Goal: Check status: Check status

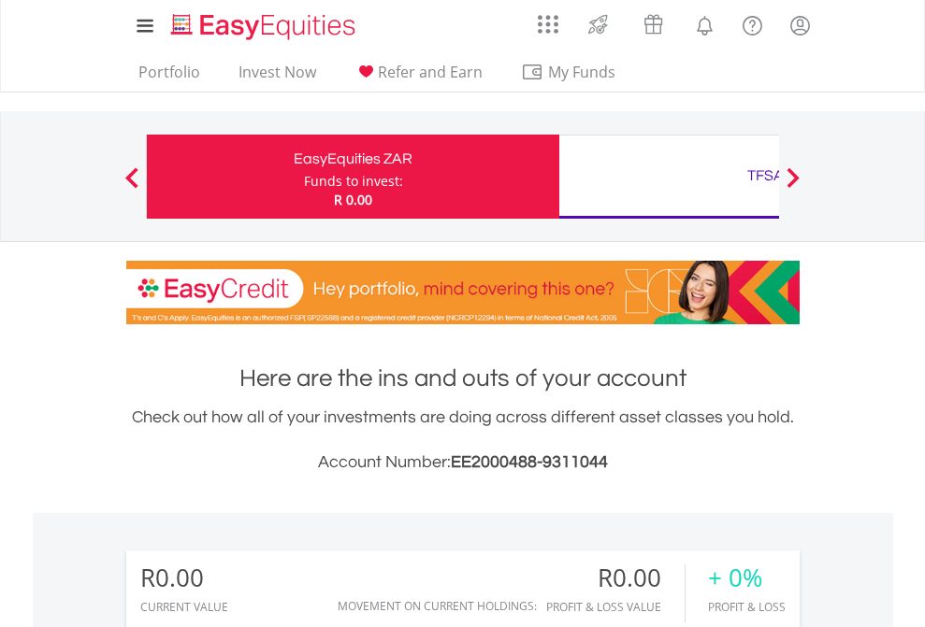
scroll to position [180, 294]
click at [304, 177] on div "Funds to invest:" at bounding box center [353, 181] width 99 height 19
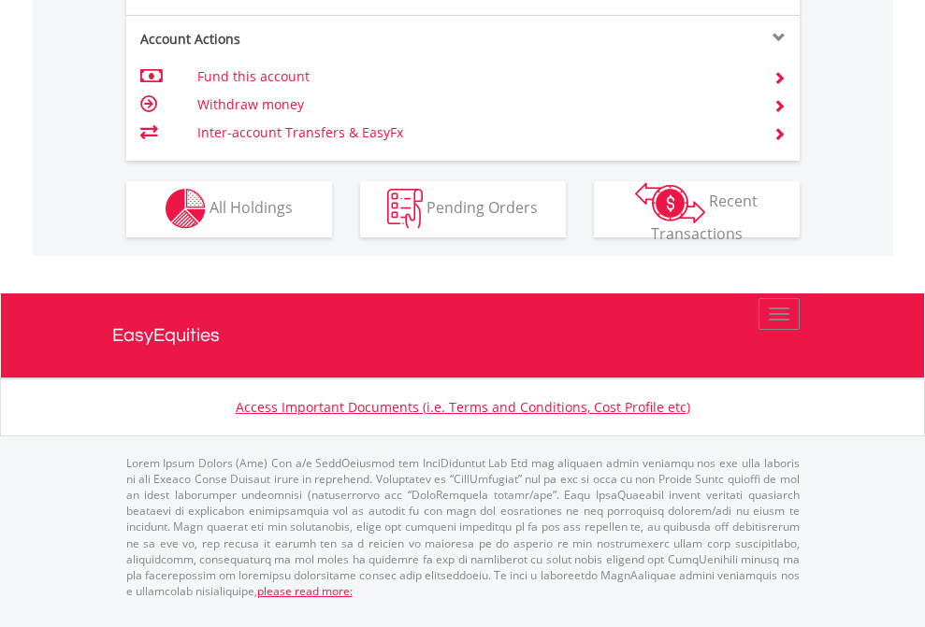
scroll to position [1749, 0]
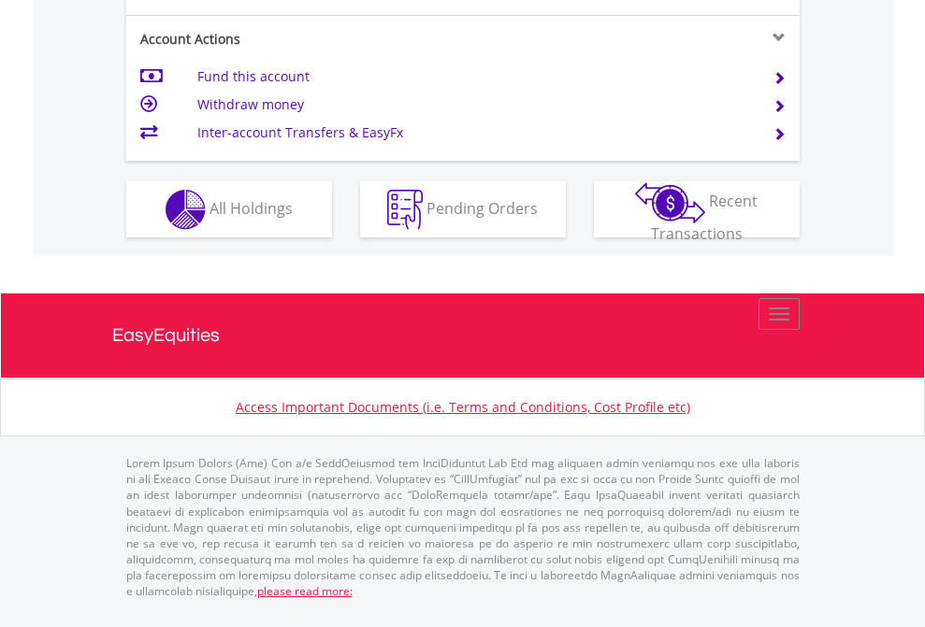
scroll to position [1830, 0]
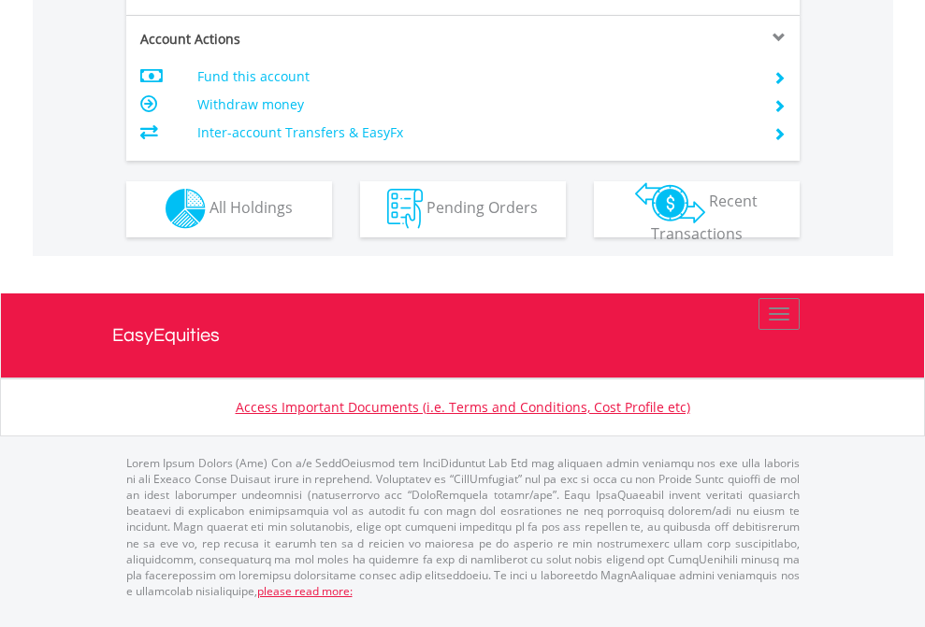
scroll to position [1749, 0]
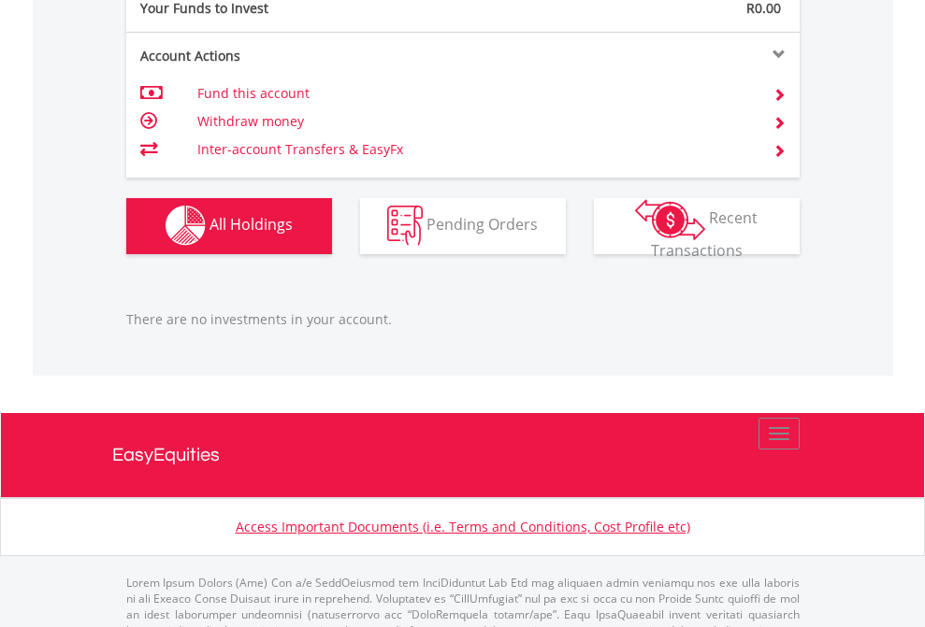
scroll to position [1852, 0]
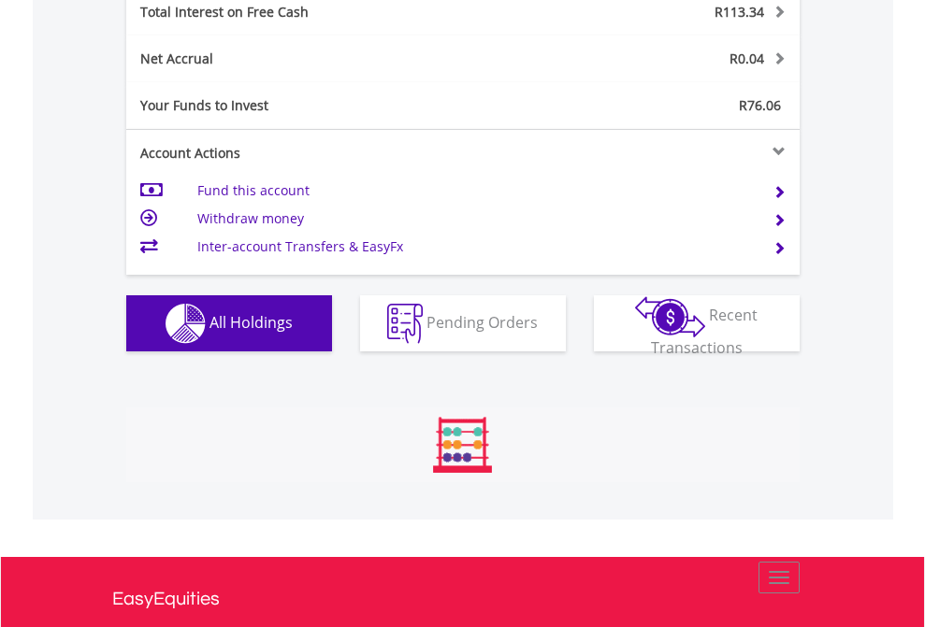
scroll to position [2155, 0]
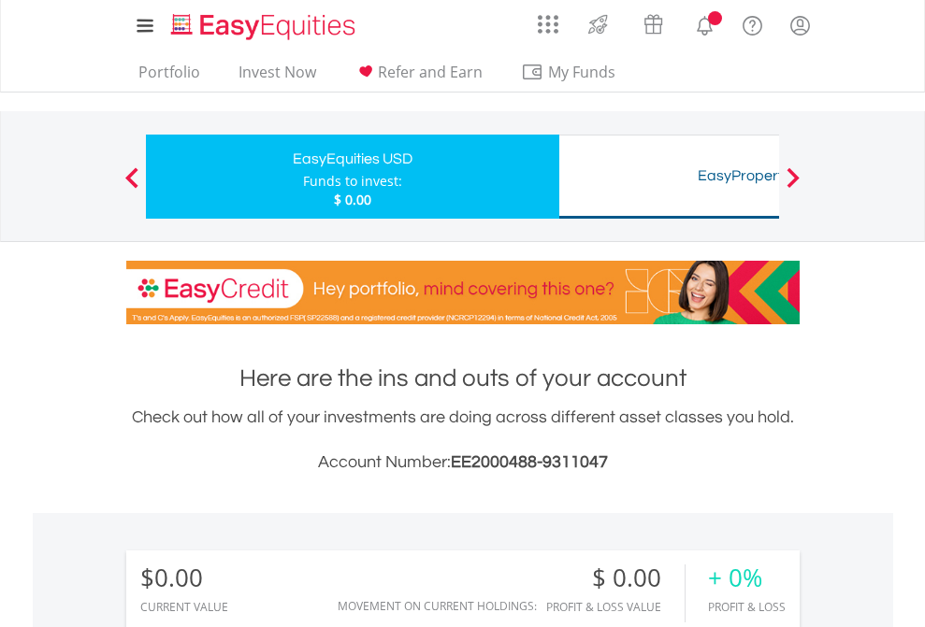
scroll to position [1390, 0]
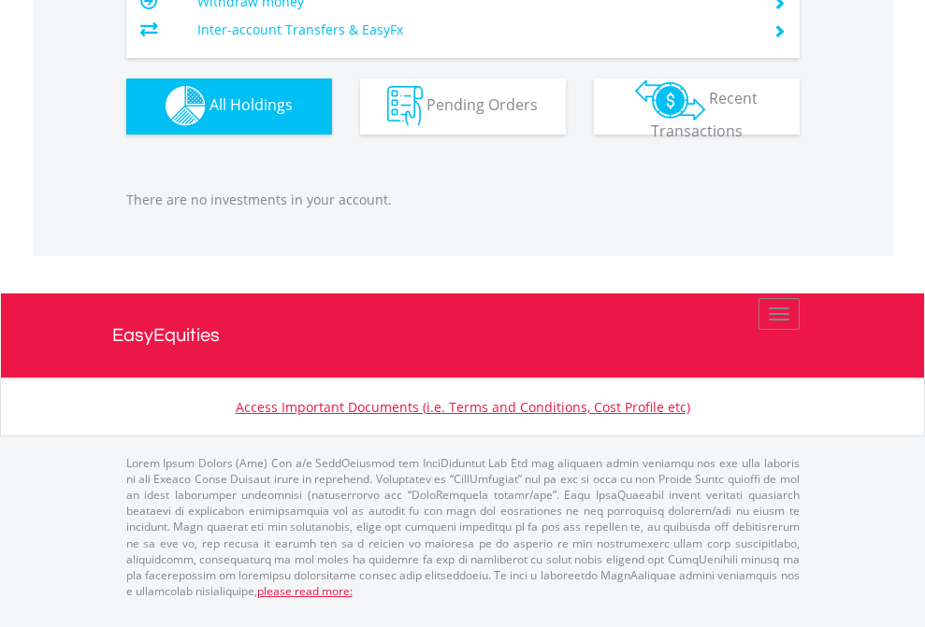
scroll to position [1852, 0]
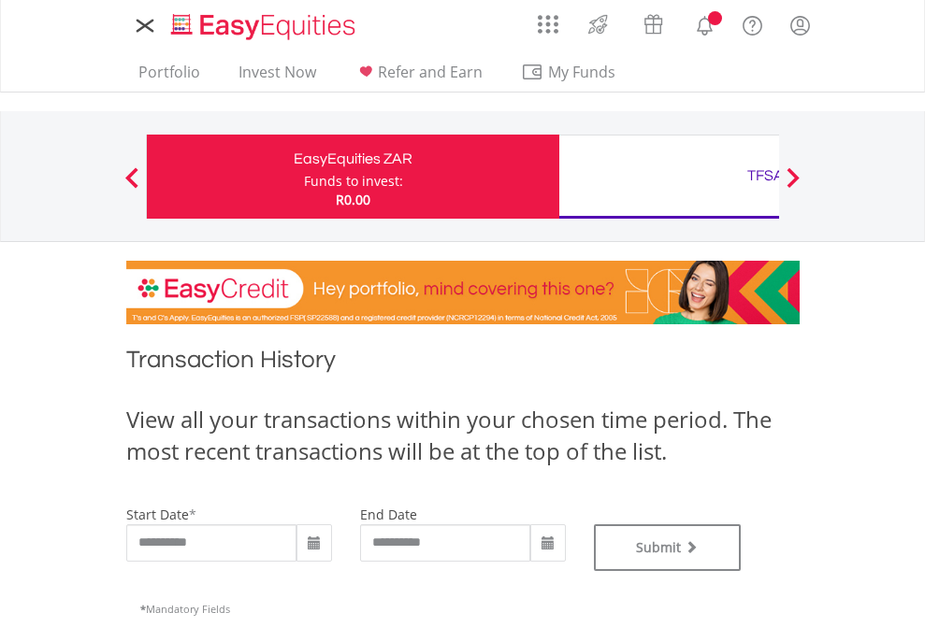
type input "**********"
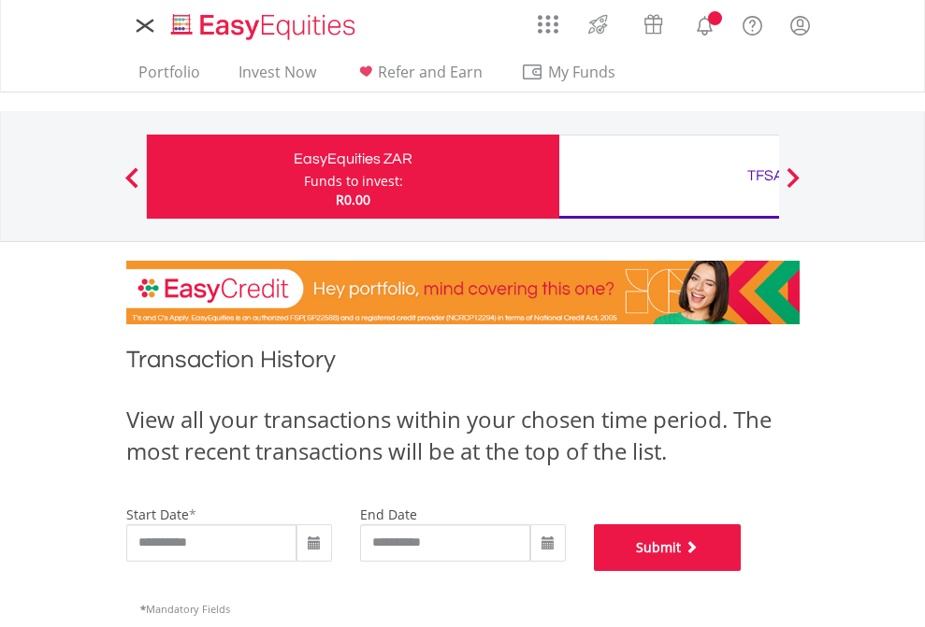
click at [742, 571] on button "Submit" at bounding box center [668, 548] width 148 height 47
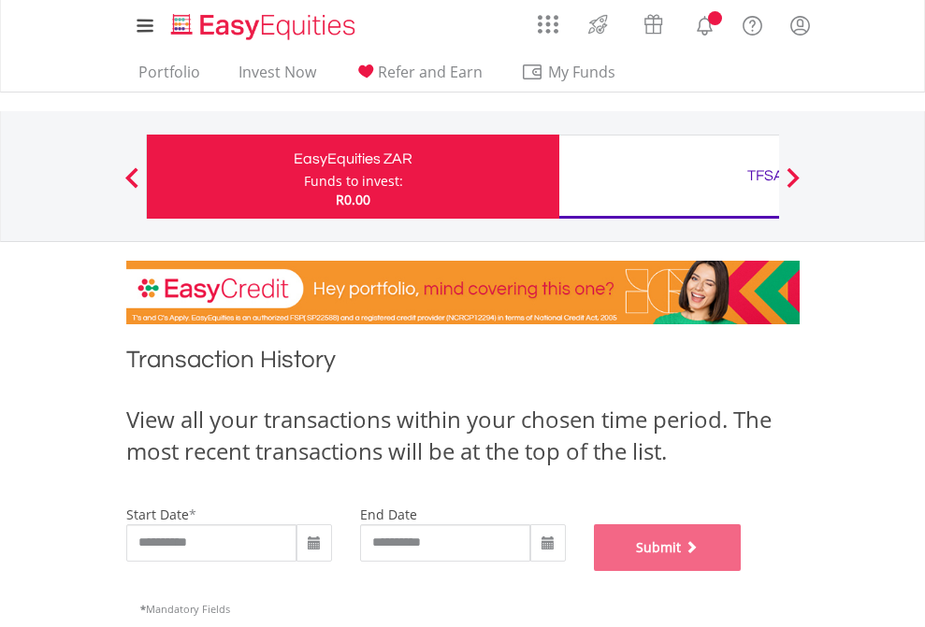
scroll to position [758, 0]
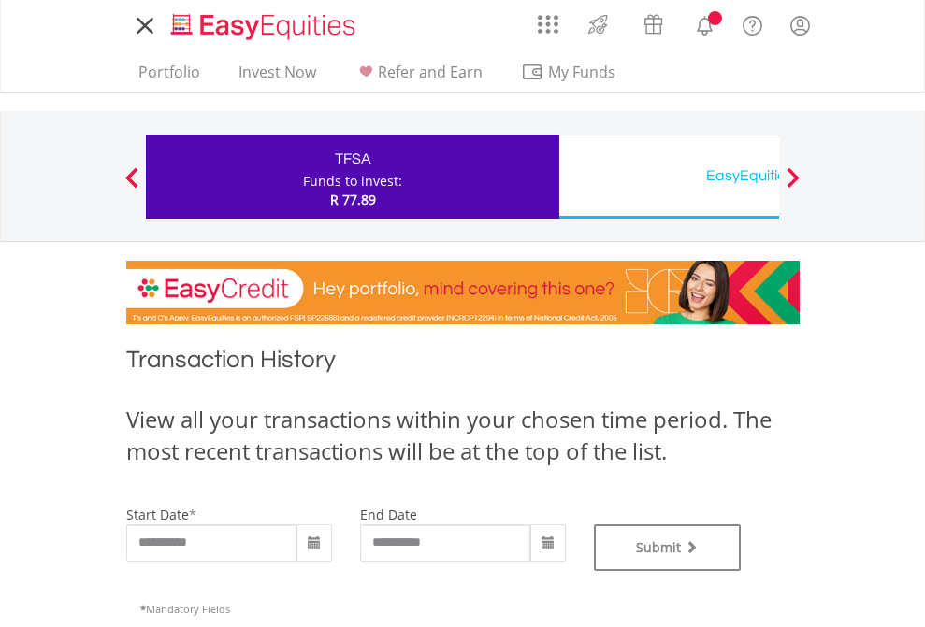
type input "**********"
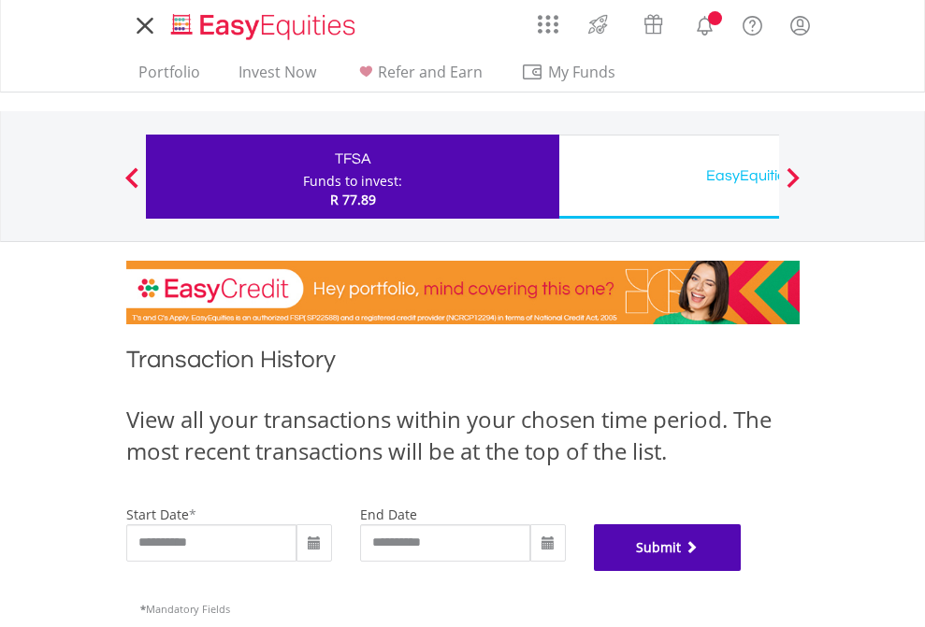
click at [742, 571] on button "Submit" at bounding box center [668, 548] width 148 height 47
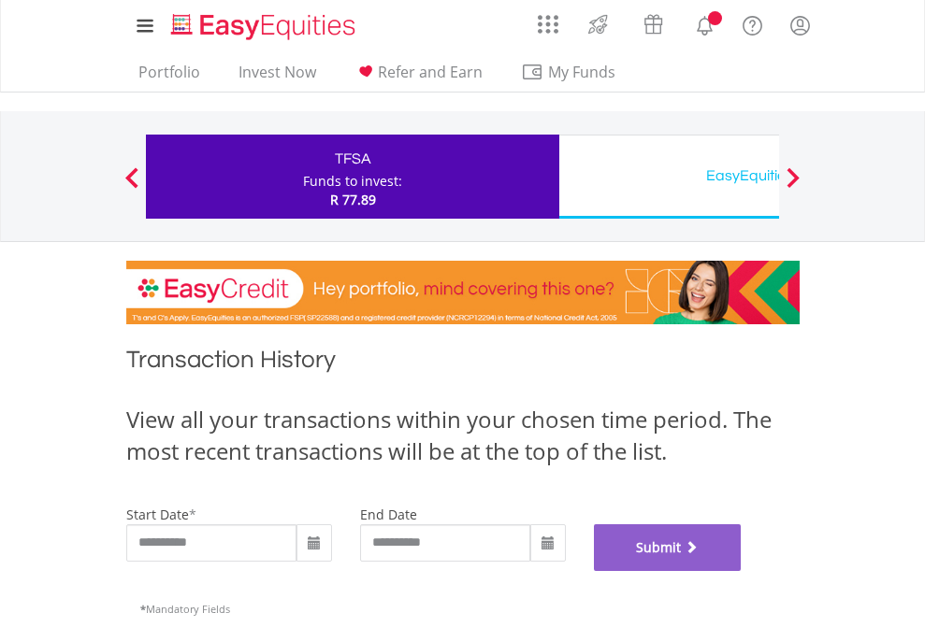
scroll to position [758, 0]
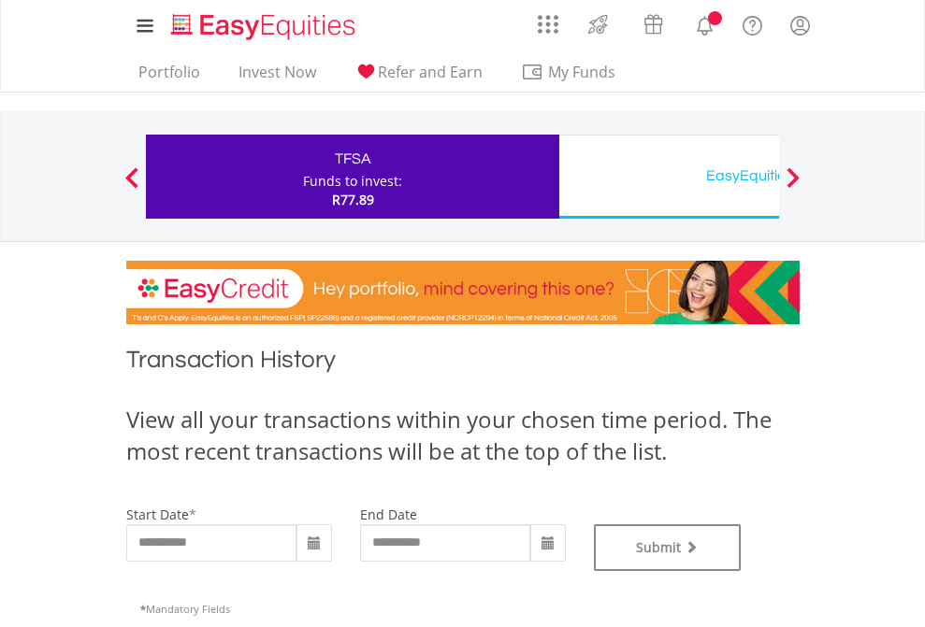
click at [669, 177] on div "EasyEquities USD" at bounding box center [765, 176] width 390 height 26
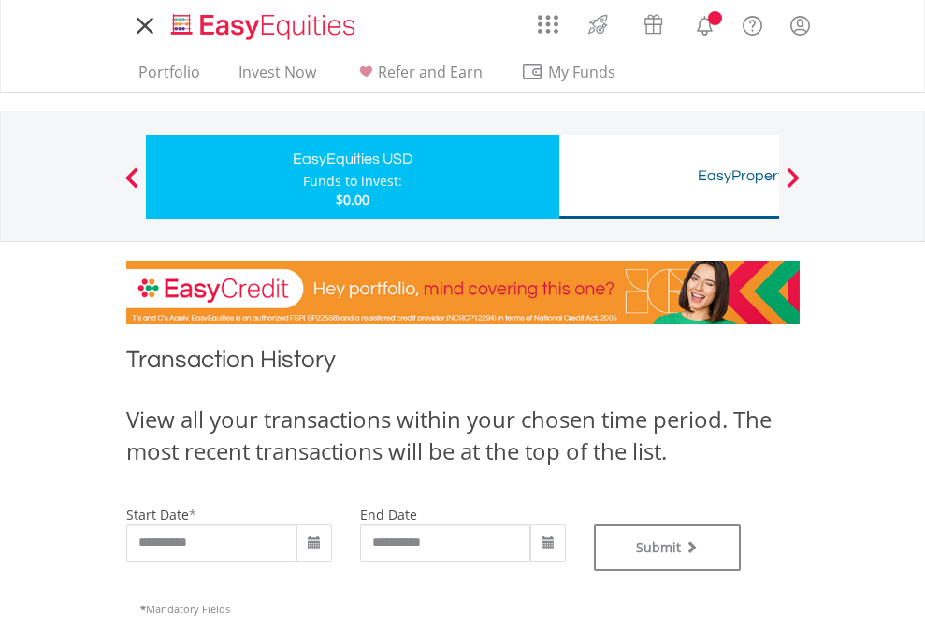
type input "**********"
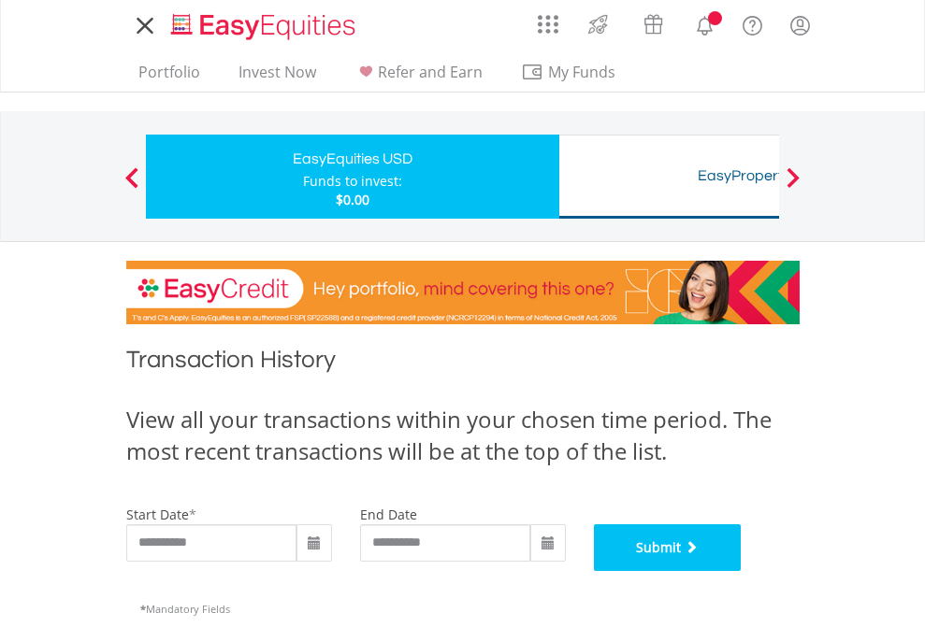
click at [742, 571] on button "Submit" at bounding box center [668, 548] width 148 height 47
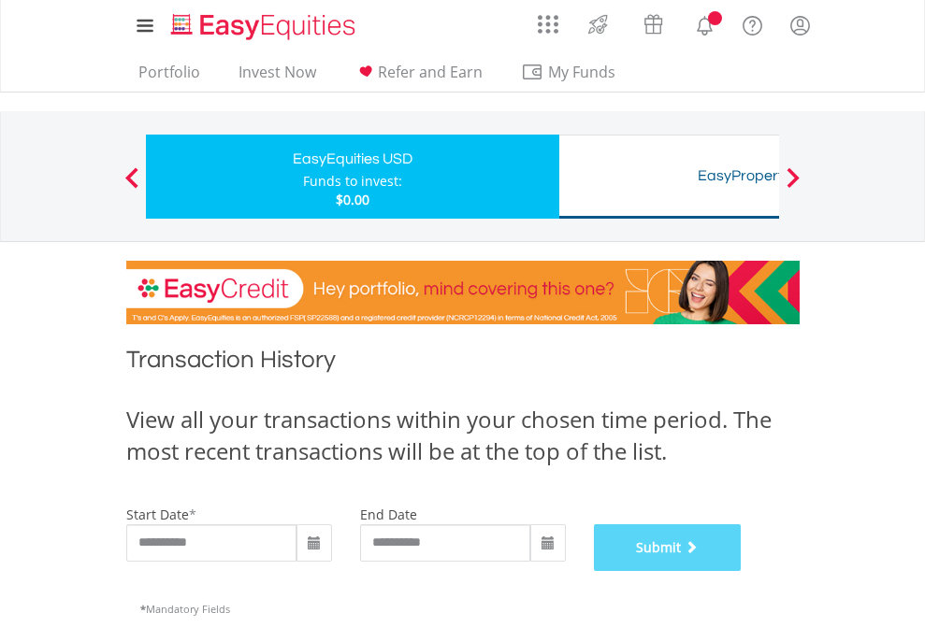
scroll to position [758, 0]
